Goal: Book appointment/travel/reservation

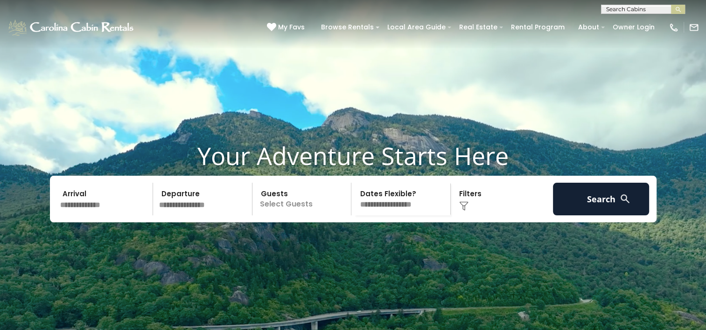
click at [625, 10] on input "text" at bounding box center [643, 11] width 82 height 9
type input "***"
click at [630, 21] on li "Fly Way Dreams" at bounding box center [643, 22] width 83 height 8
click at [676, 9] on img "submit" at bounding box center [678, 9] width 7 height 7
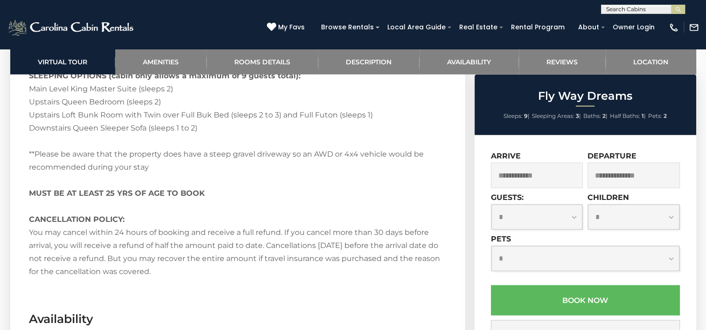
scroll to position [2287, 0]
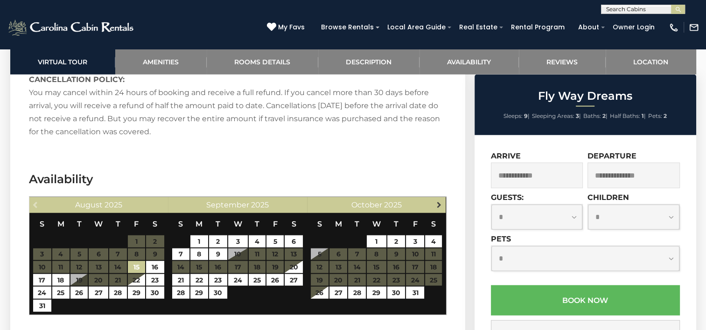
click at [436, 201] on span "Next" at bounding box center [438, 204] width 7 height 7
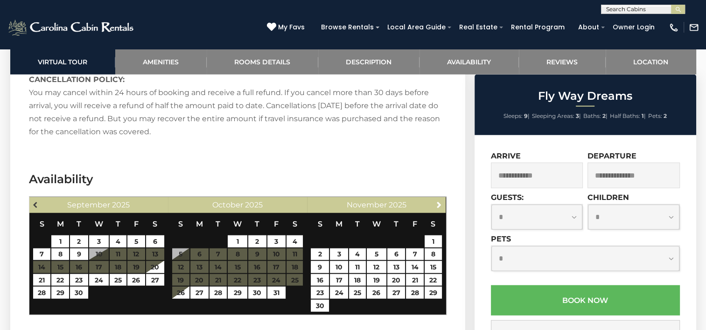
click at [36, 201] on span "Previous" at bounding box center [35, 204] width 7 height 7
